Goal: Information Seeking & Learning: Learn about a topic

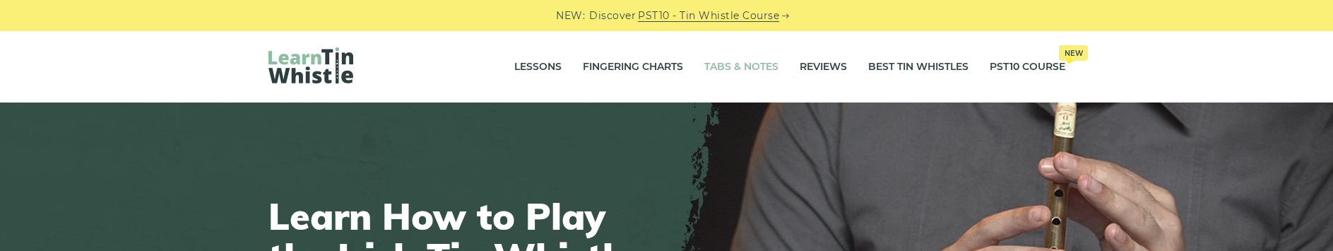
click at [725, 68] on link "Tabs & Notes" at bounding box center [741, 66] width 74 height 35
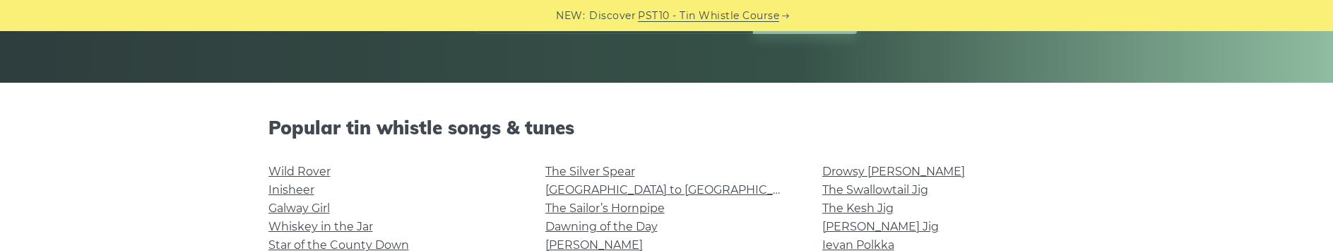
scroll to position [216, 0]
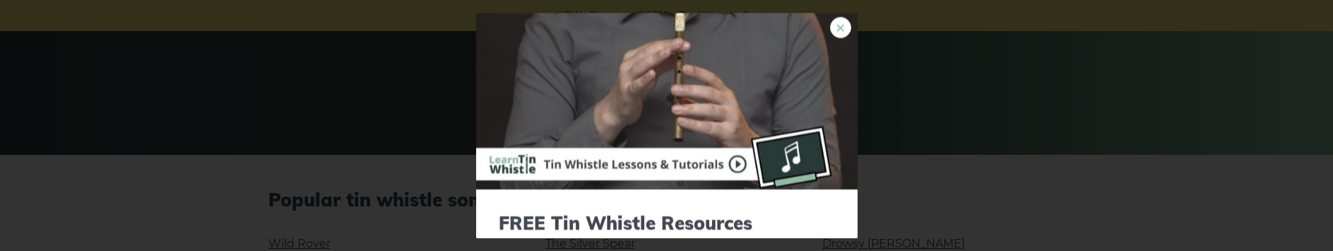
click at [830, 29] on link "×" at bounding box center [840, 27] width 21 height 21
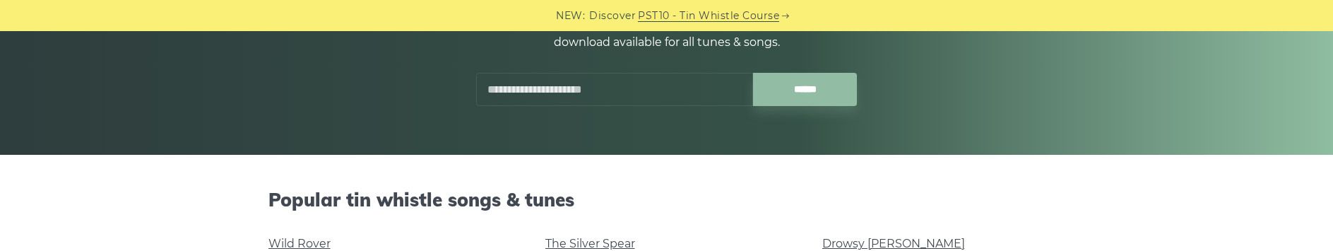
click at [661, 97] on input "text" at bounding box center [614, 89] width 277 height 33
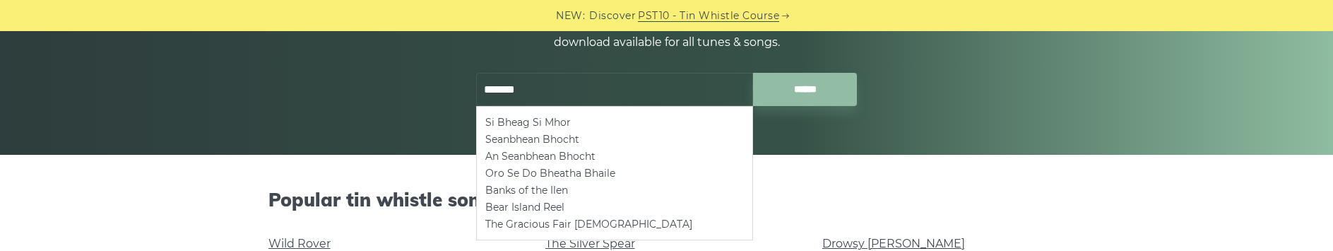
click at [602, 116] on li "Si­ Bheag Si­ Mhor" at bounding box center [614, 122] width 258 height 17
type input "**********"
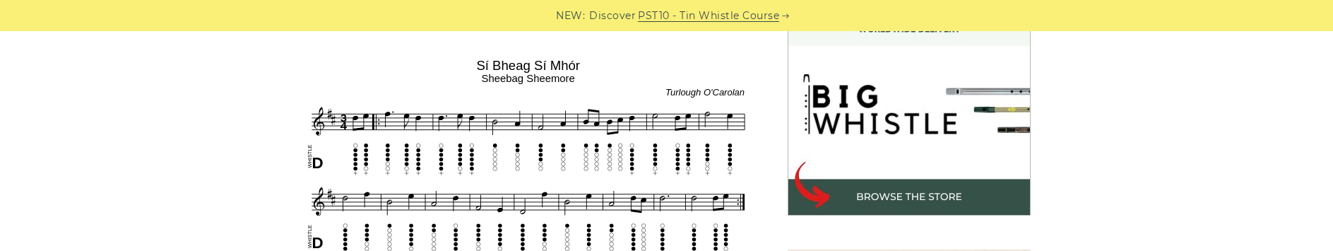
scroll to position [504, 0]
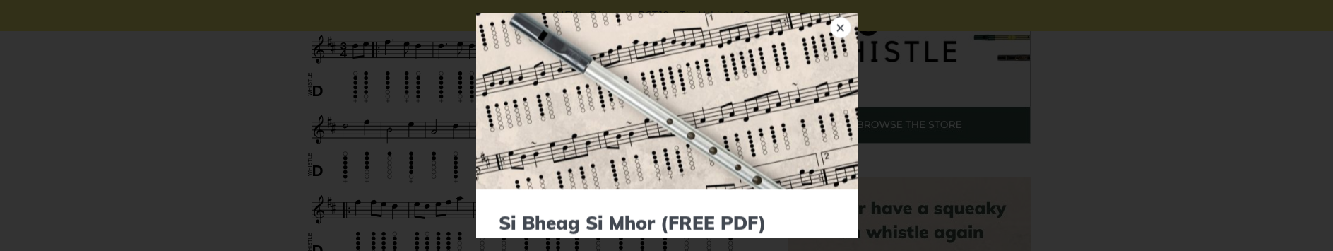
click at [1151, 71] on div "× Si­ Bheag Si­ Mhor (FREE PDF) Please leave your email address and the [GEOGRA…" at bounding box center [666, 125] width 1333 height 251
click at [830, 25] on link "×" at bounding box center [840, 27] width 21 height 21
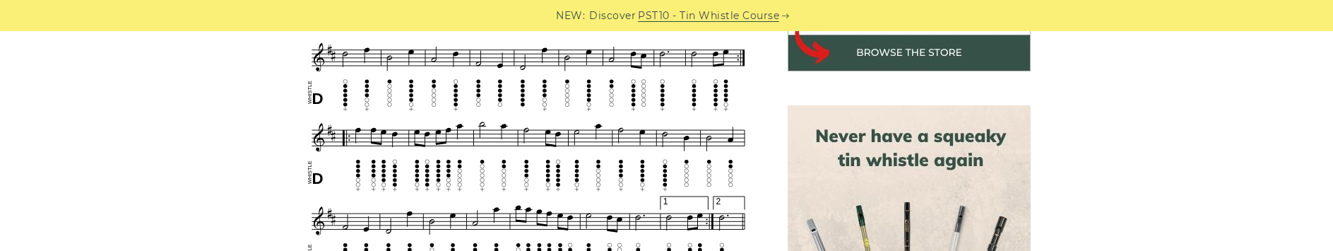
scroll to position [648, 0]
